Goal: Task Accomplishment & Management: Use online tool/utility

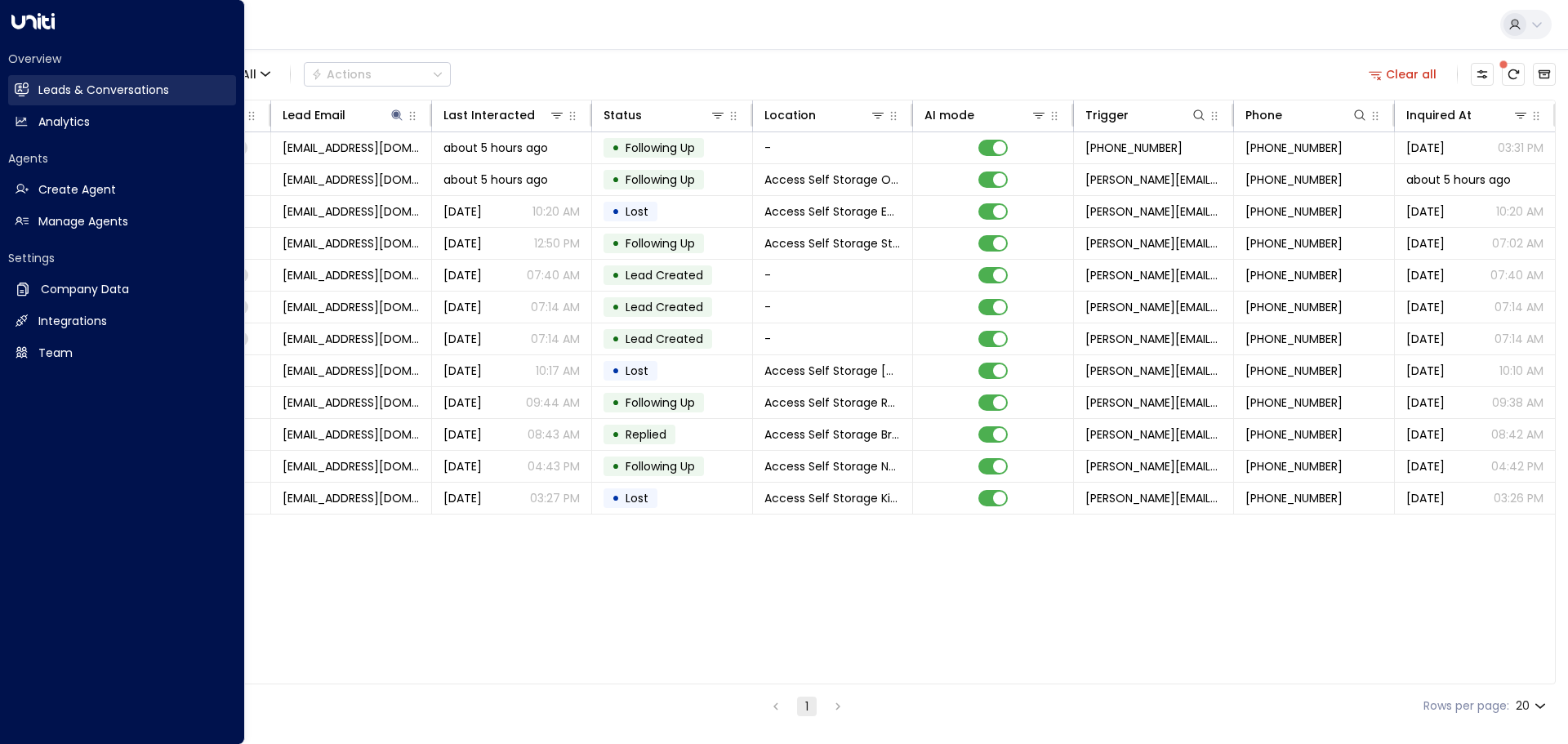
click at [65, 90] on h2 "Leads & Conversations" at bounding box center [103, 90] width 130 height 17
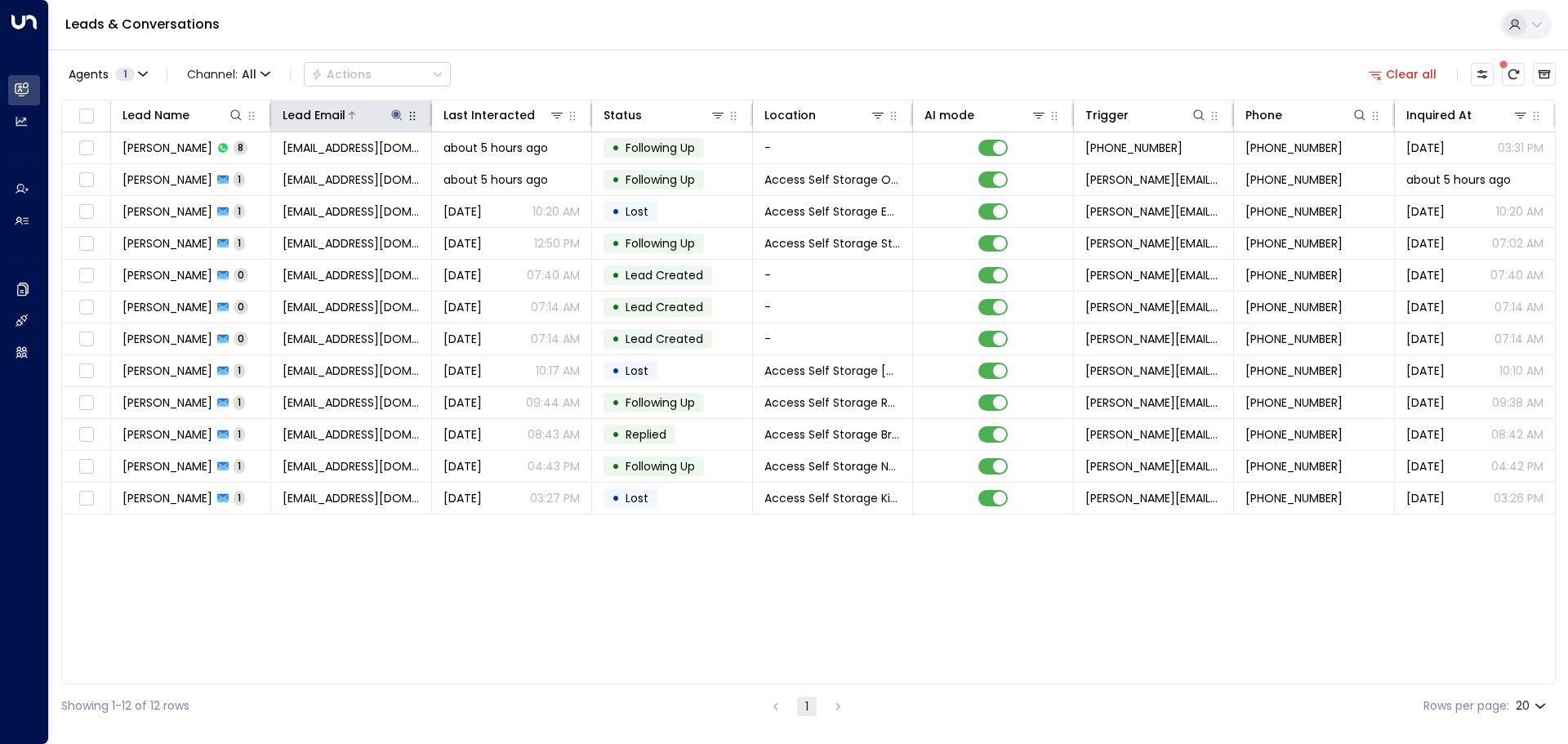
click at [395, 111] on icon at bounding box center [397, 116] width 13 height 13
click at [497, 177] on icon "button" at bounding box center [499, 175] width 13 height 13
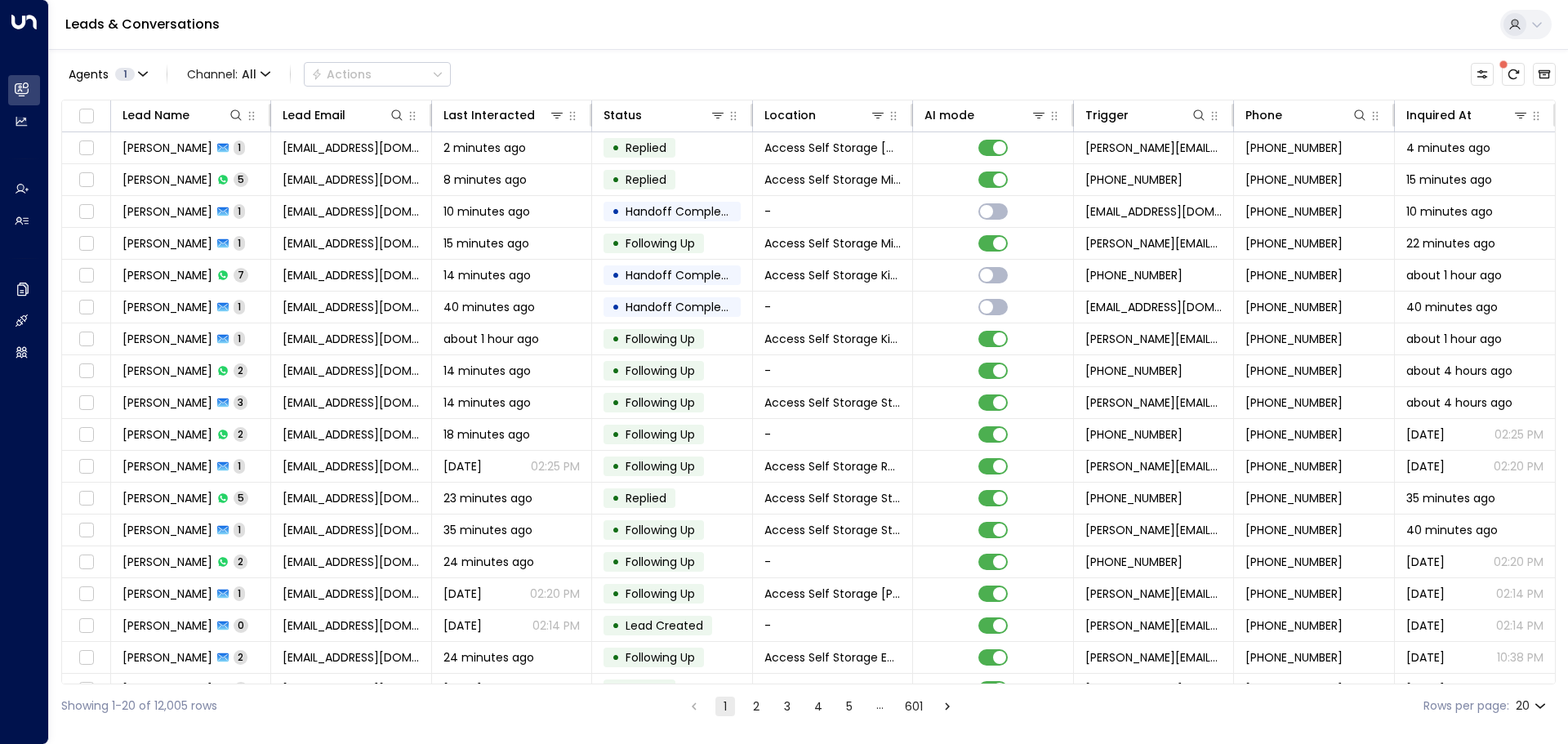
click at [519, 78] on div "Agents 1 Channel: All Actions" at bounding box center [808, 74] width 1495 height 35
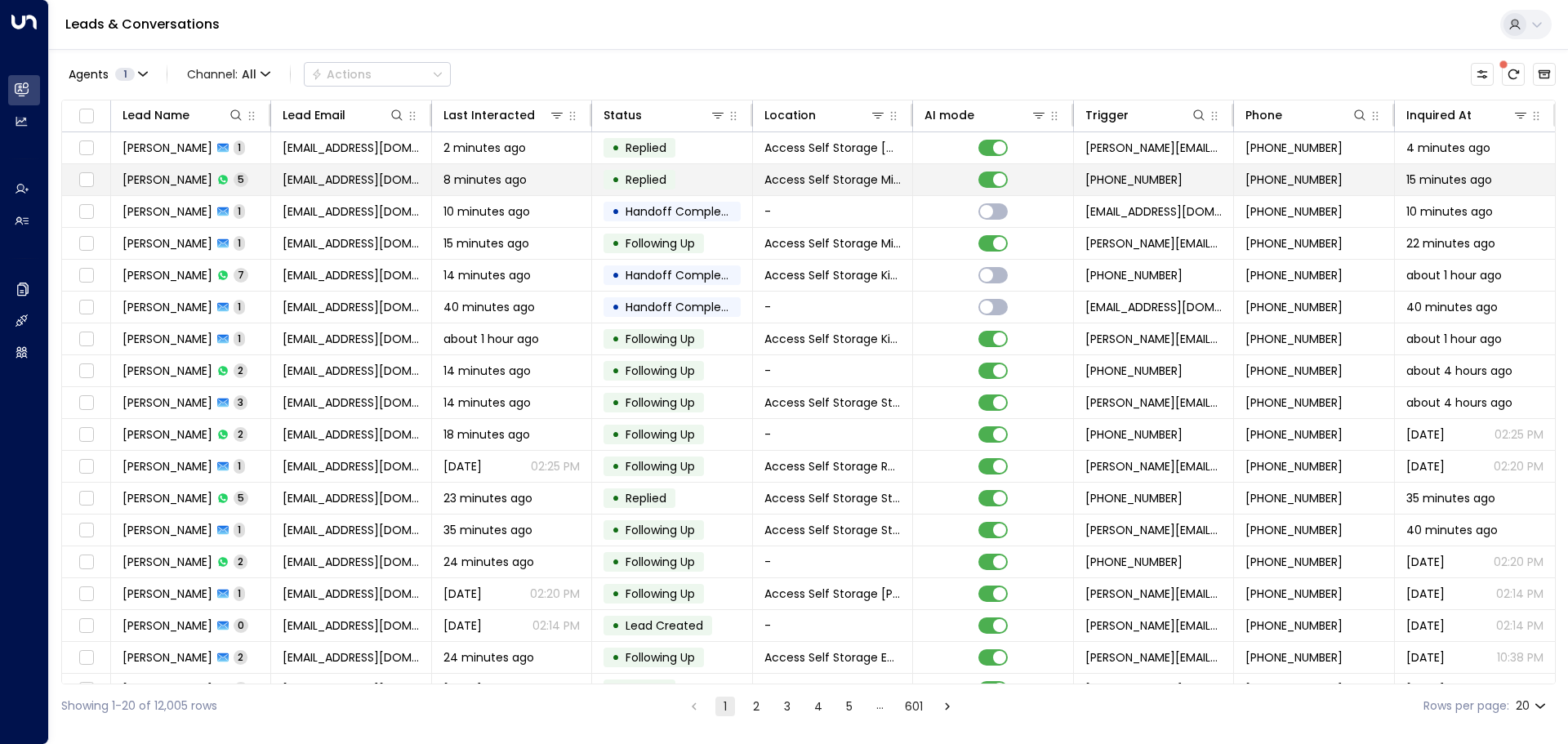
click at [267, 175] on td "Hannah Campbell 5" at bounding box center [191, 180] width 160 height 31
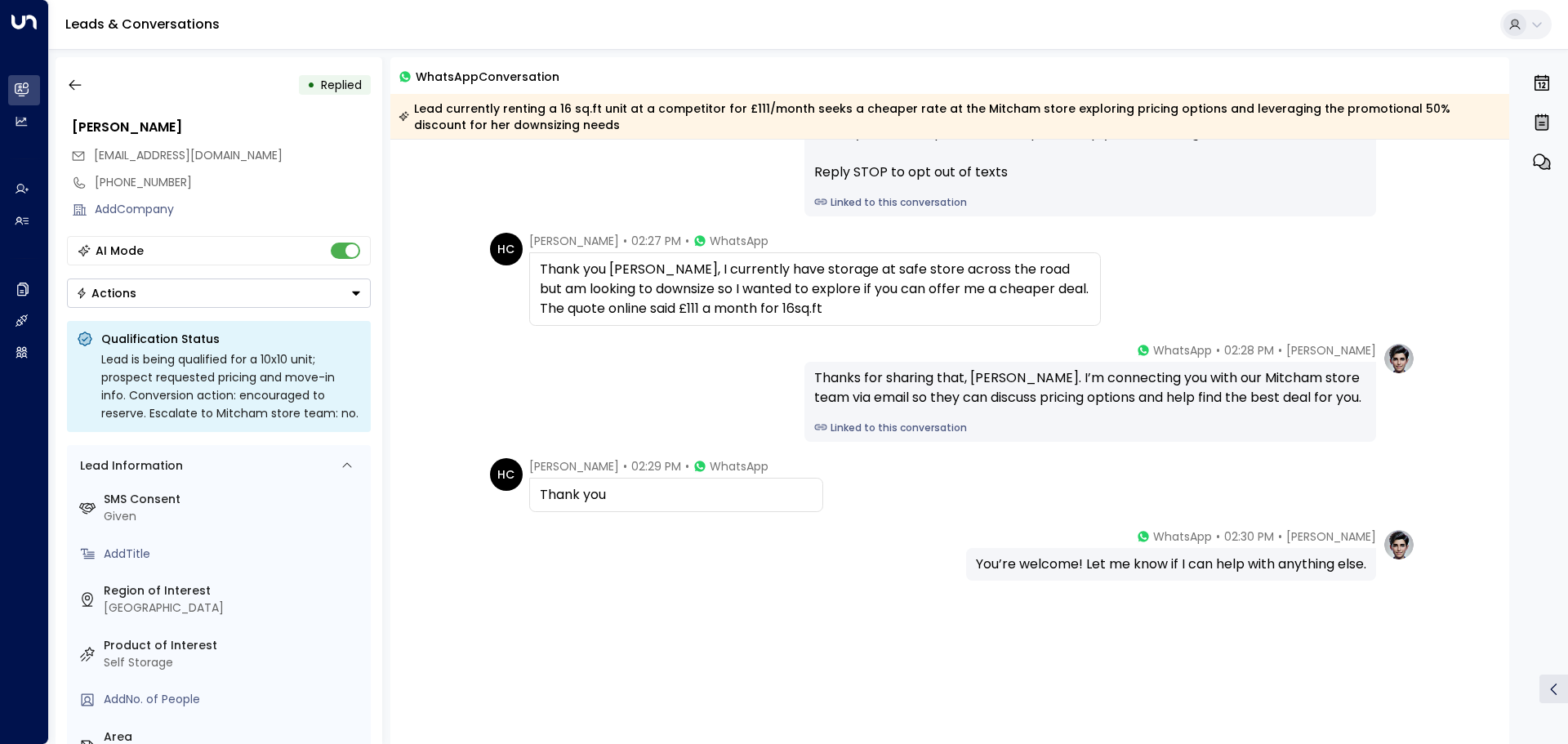
scroll to position [73, 0]
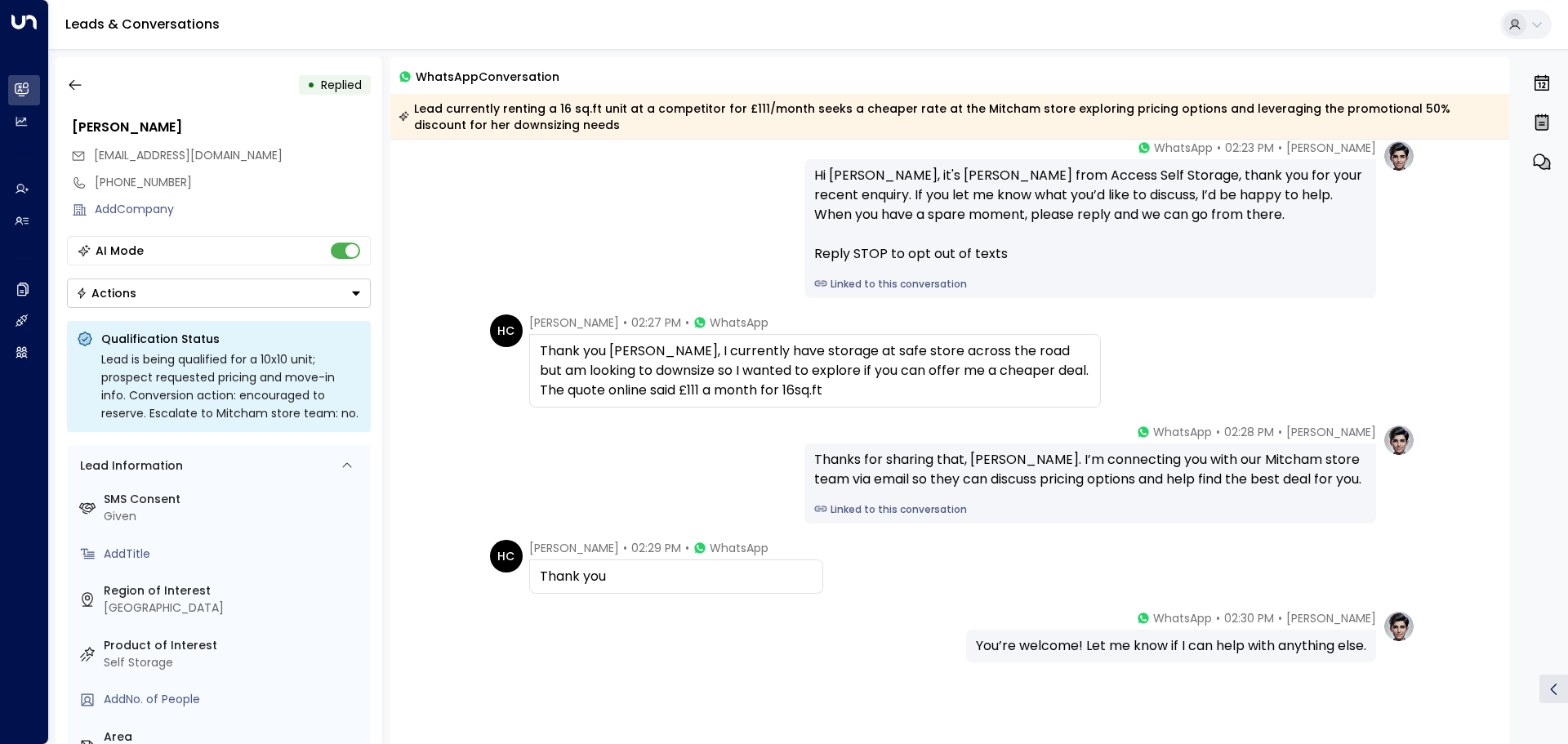
click at [135, 721] on div "SMS Consent Given Add Title Region of Interest London Product of Interest Self …" at bounding box center [220, 710] width 291 height 450
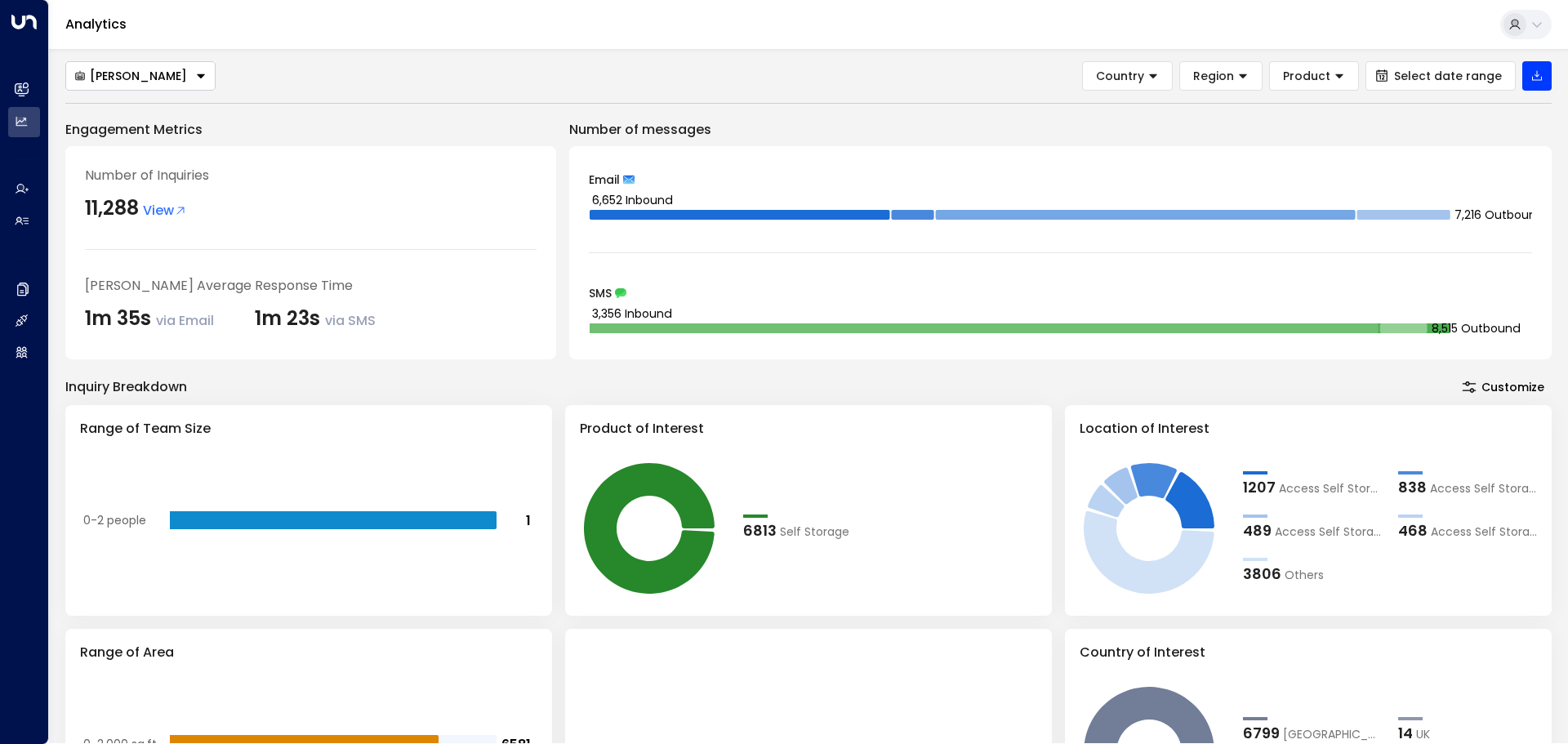
click at [1503, 384] on button "Customize" at bounding box center [1503, 387] width 97 height 23
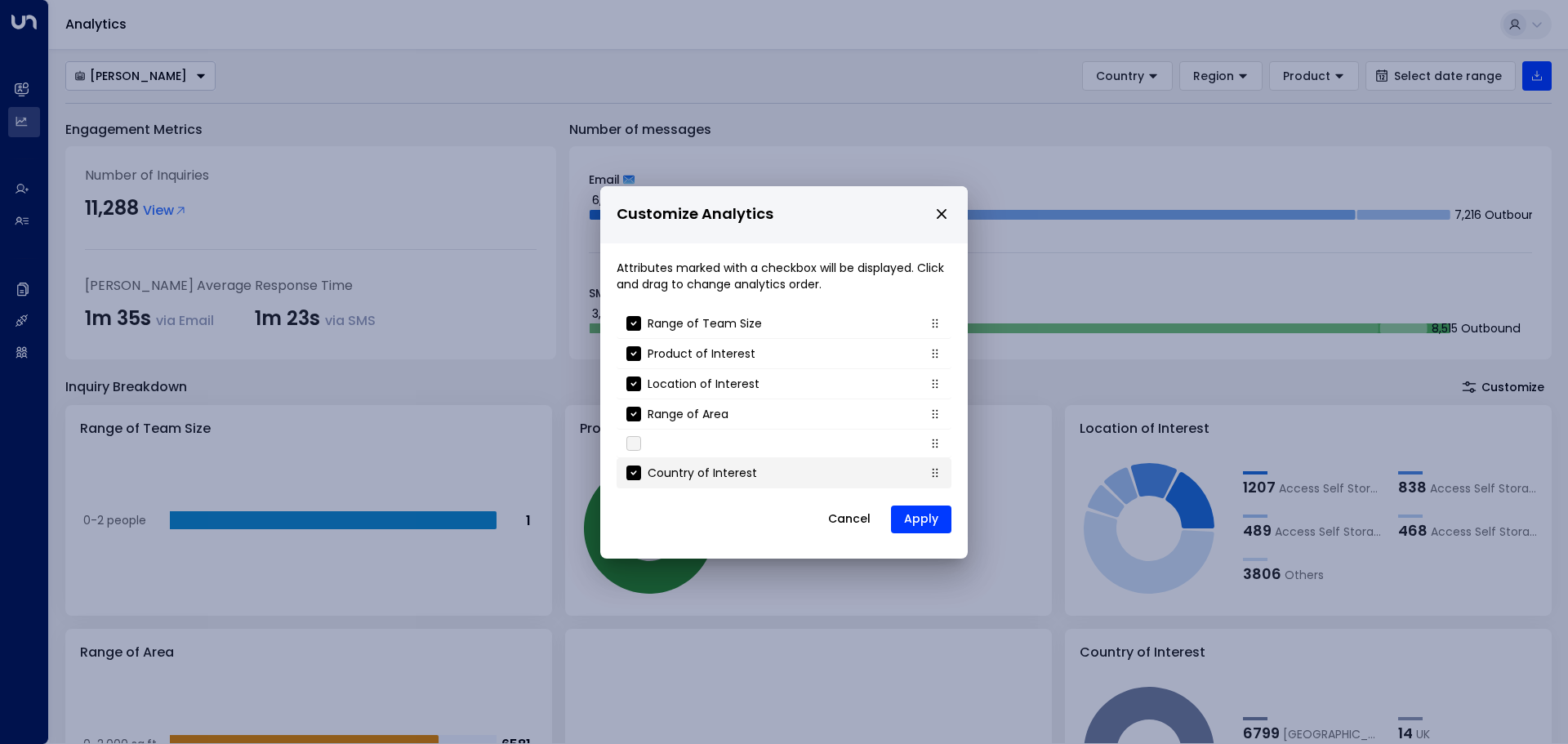
click at [649, 478] on p "Country of Interest" at bounding box center [702, 473] width 110 height 17
click at [920, 524] on button "Apply" at bounding box center [921, 519] width 60 height 28
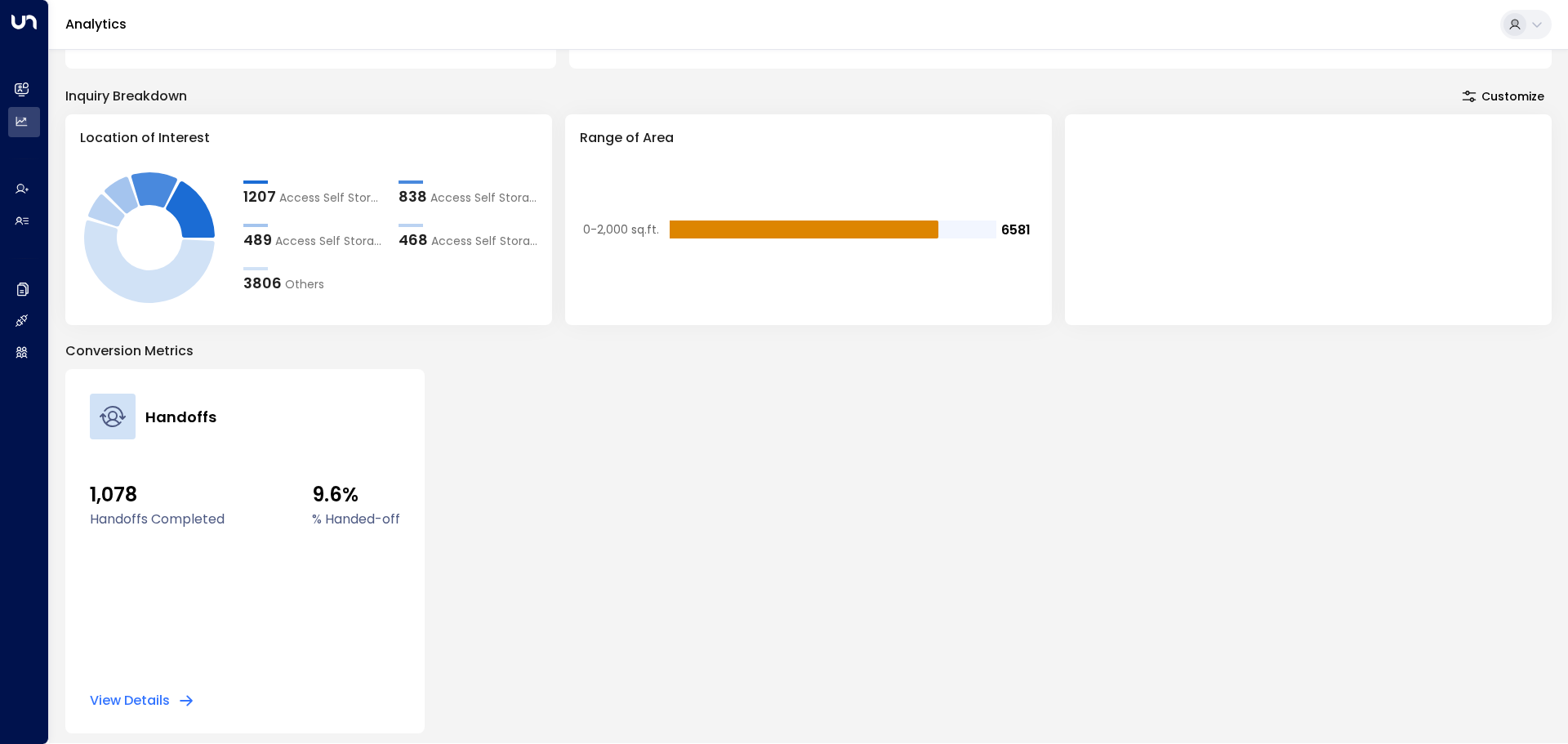
scroll to position [293, 0]
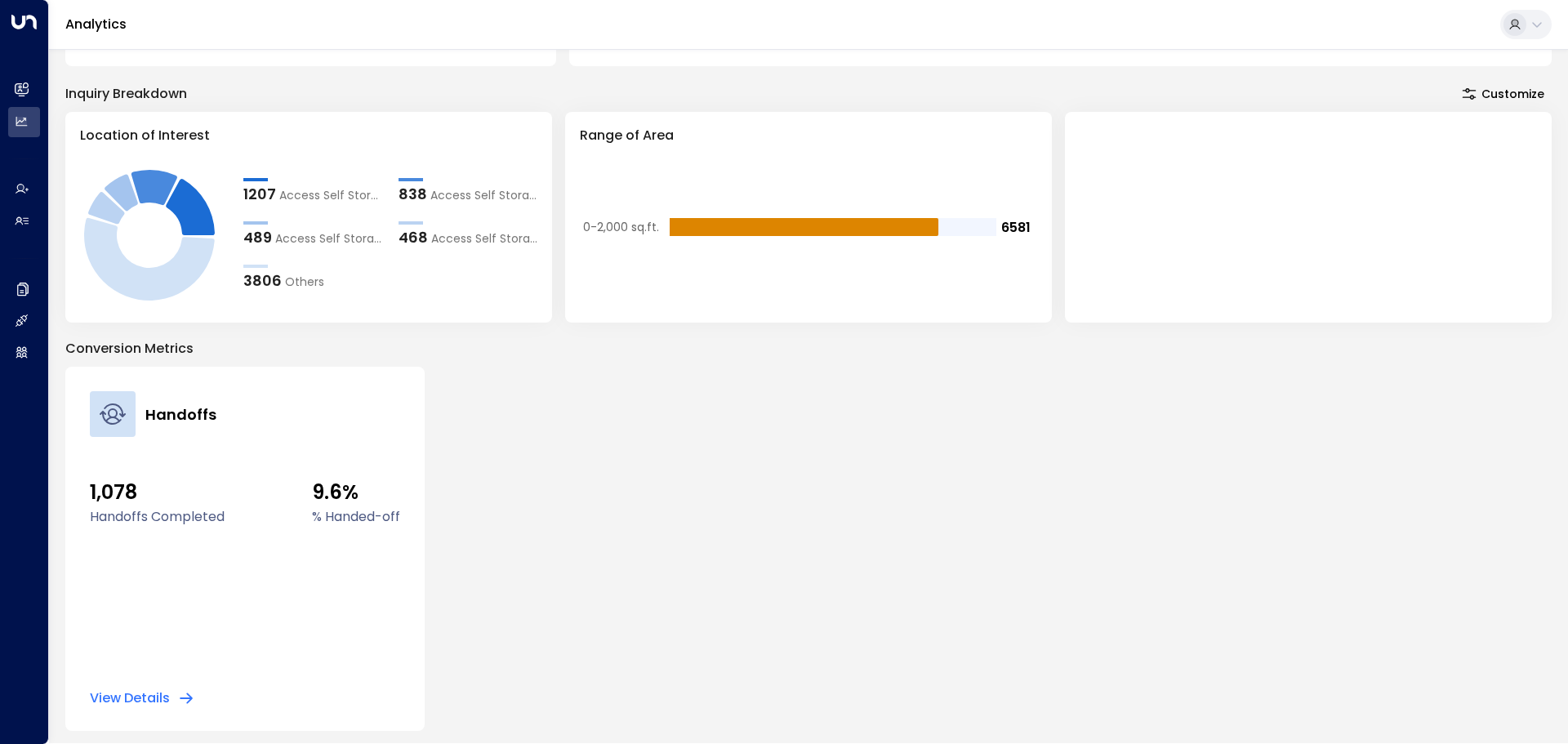
click at [113, 692] on button "View Details" at bounding box center [142, 699] width 105 height 17
